Goal: Check status: Check status

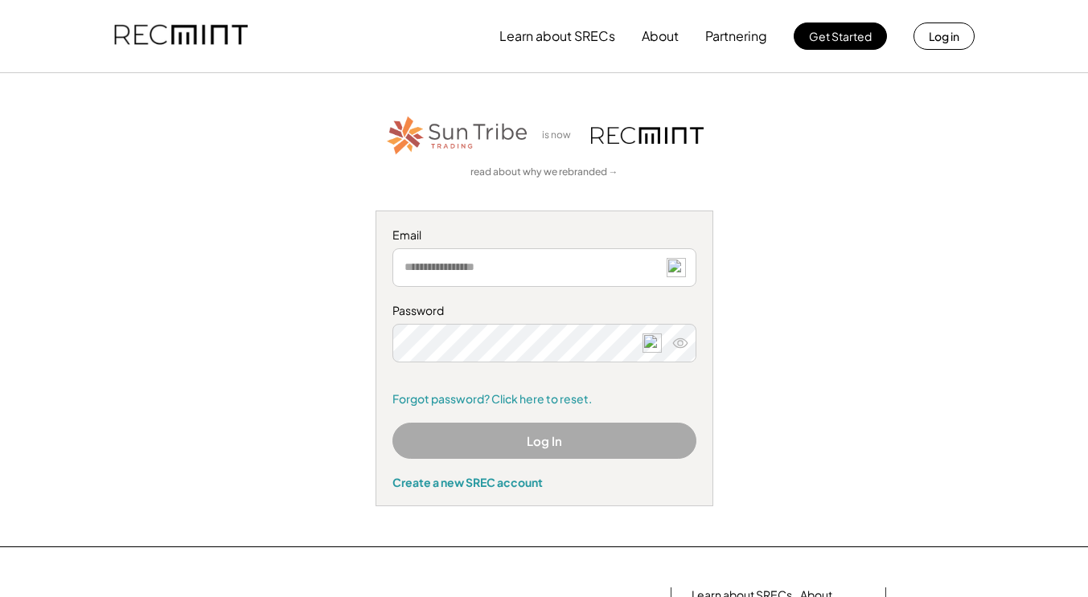
click at [676, 270] on img at bounding box center [675, 267] width 19 height 19
click at [853, 217] on div "is now read about why we rebranded → Email Password Remember me Forgot password…" at bounding box center [544, 309] width 990 height 393
click at [553, 276] on input "email" at bounding box center [544, 267] width 304 height 39
type input "**********"
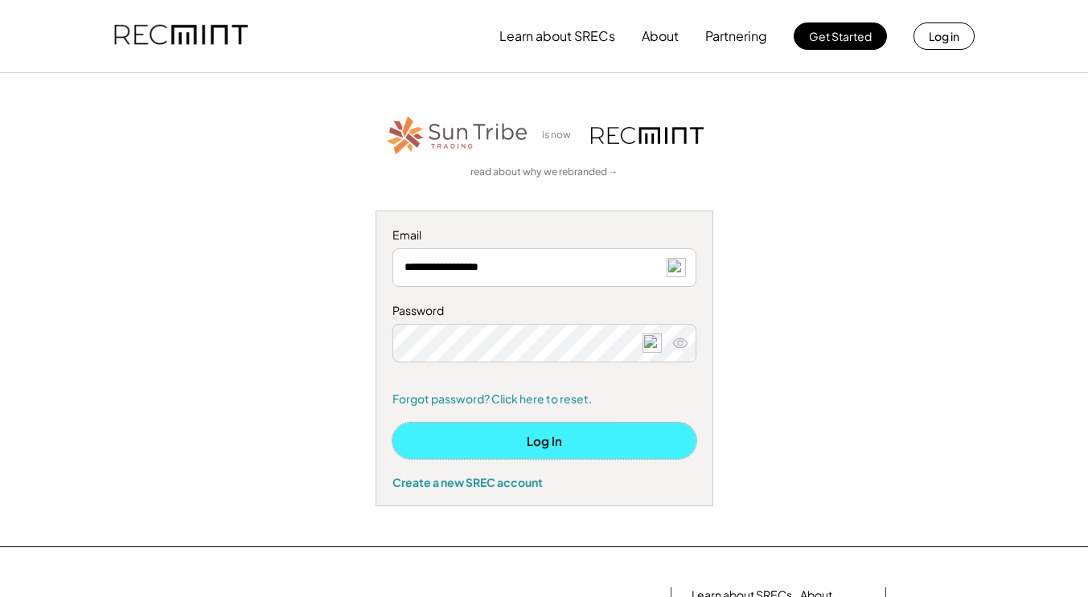
click at [564, 443] on button "Log In" at bounding box center [544, 441] width 304 height 36
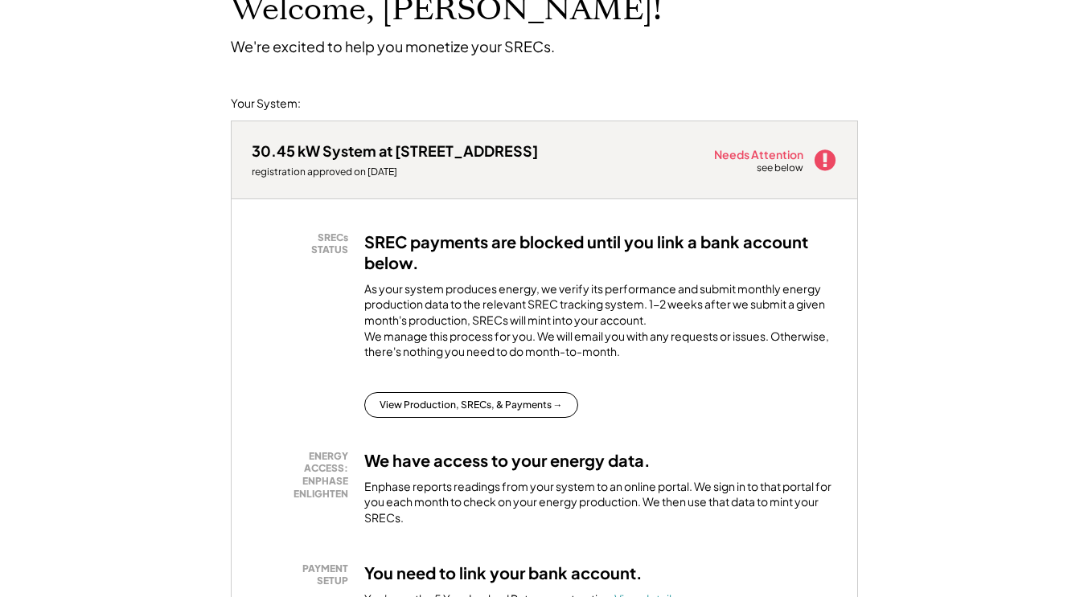
scroll to position [121, 0]
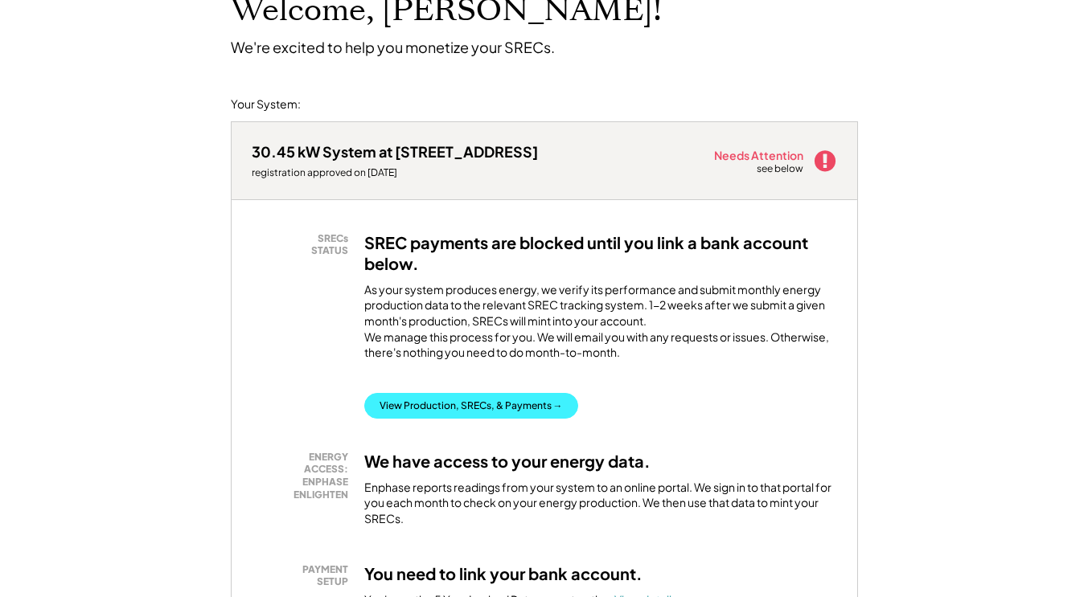
click at [507, 419] on button "View Production, SRECs, & Payments →" at bounding box center [471, 406] width 214 height 26
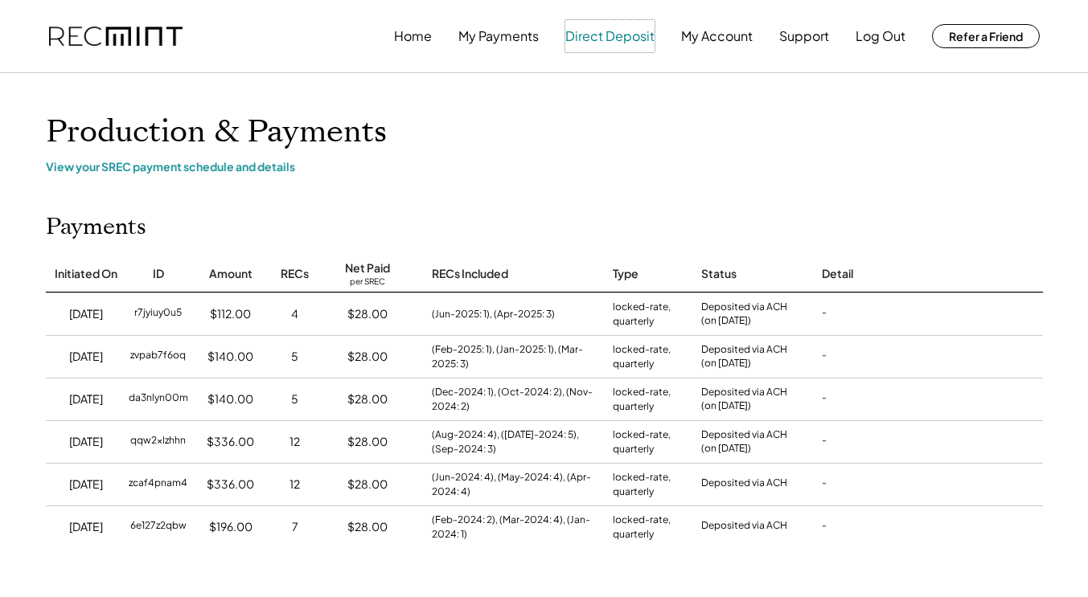
click at [622, 34] on button "Direct Deposit" at bounding box center [609, 36] width 89 height 32
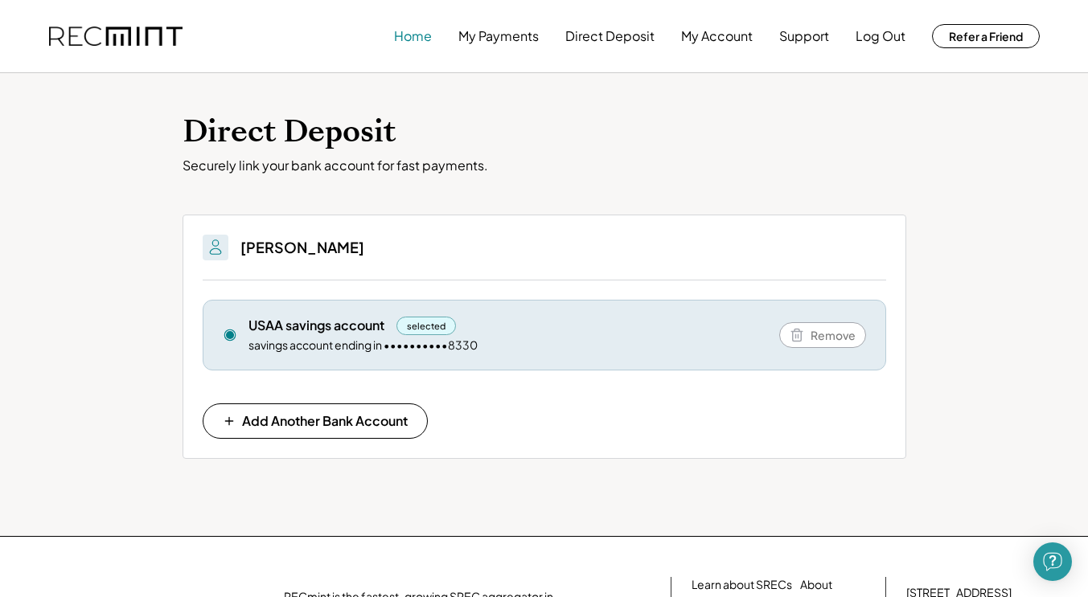
click at [405, 35] on button "Home" at bounding box center [413, 36] width 38 height 32
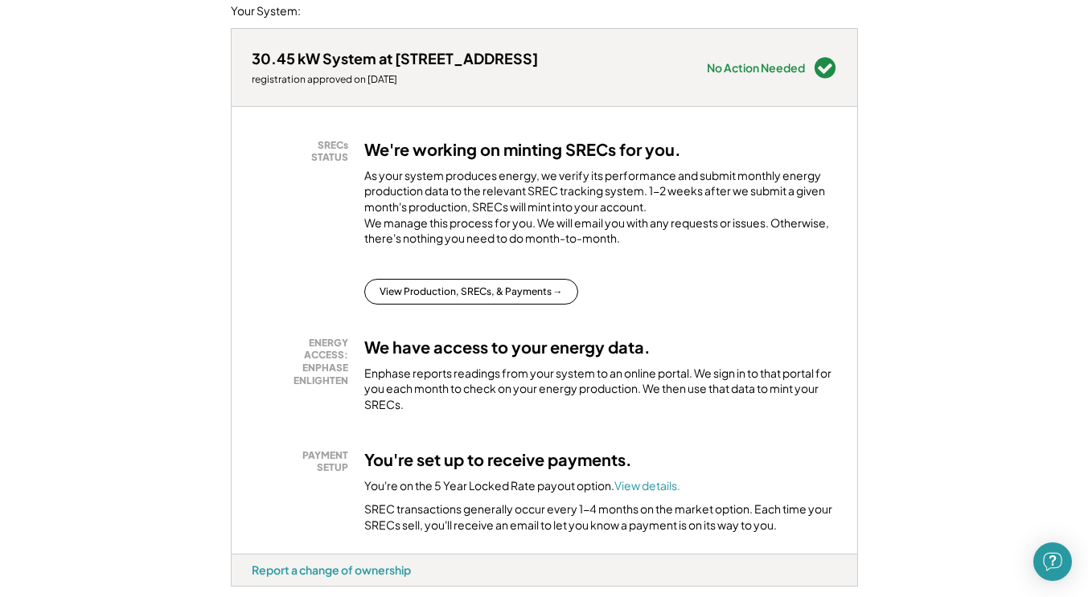
scroll to position [219, 0]
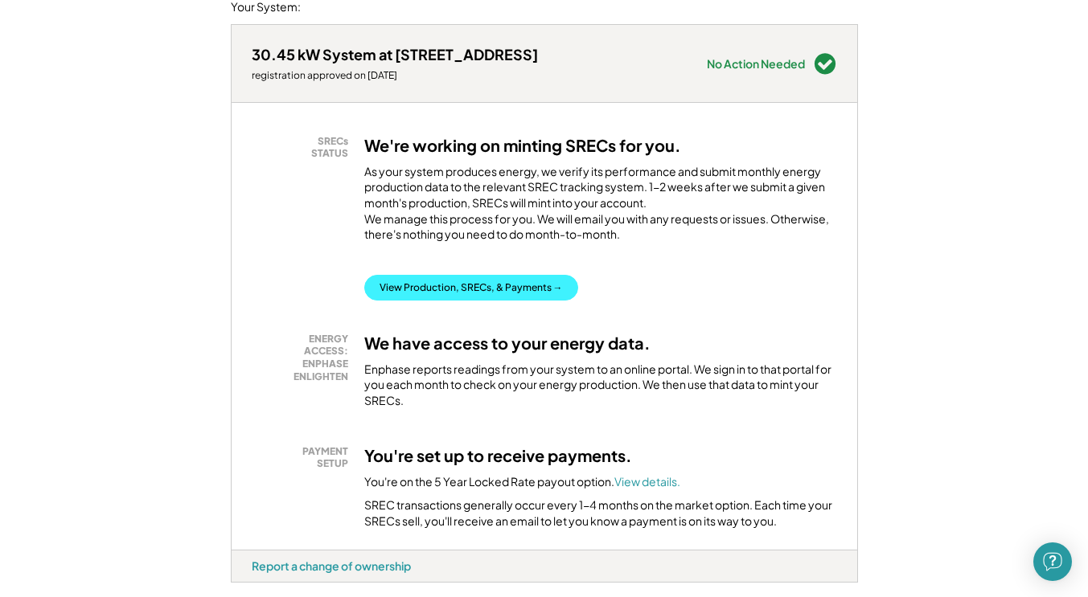
click at [457, 301] on button "View Production, SRECs, & Payments →" at bounding box center [471, 288] width 214 height 26
